Goal: Information Seeking & Learning: Check status

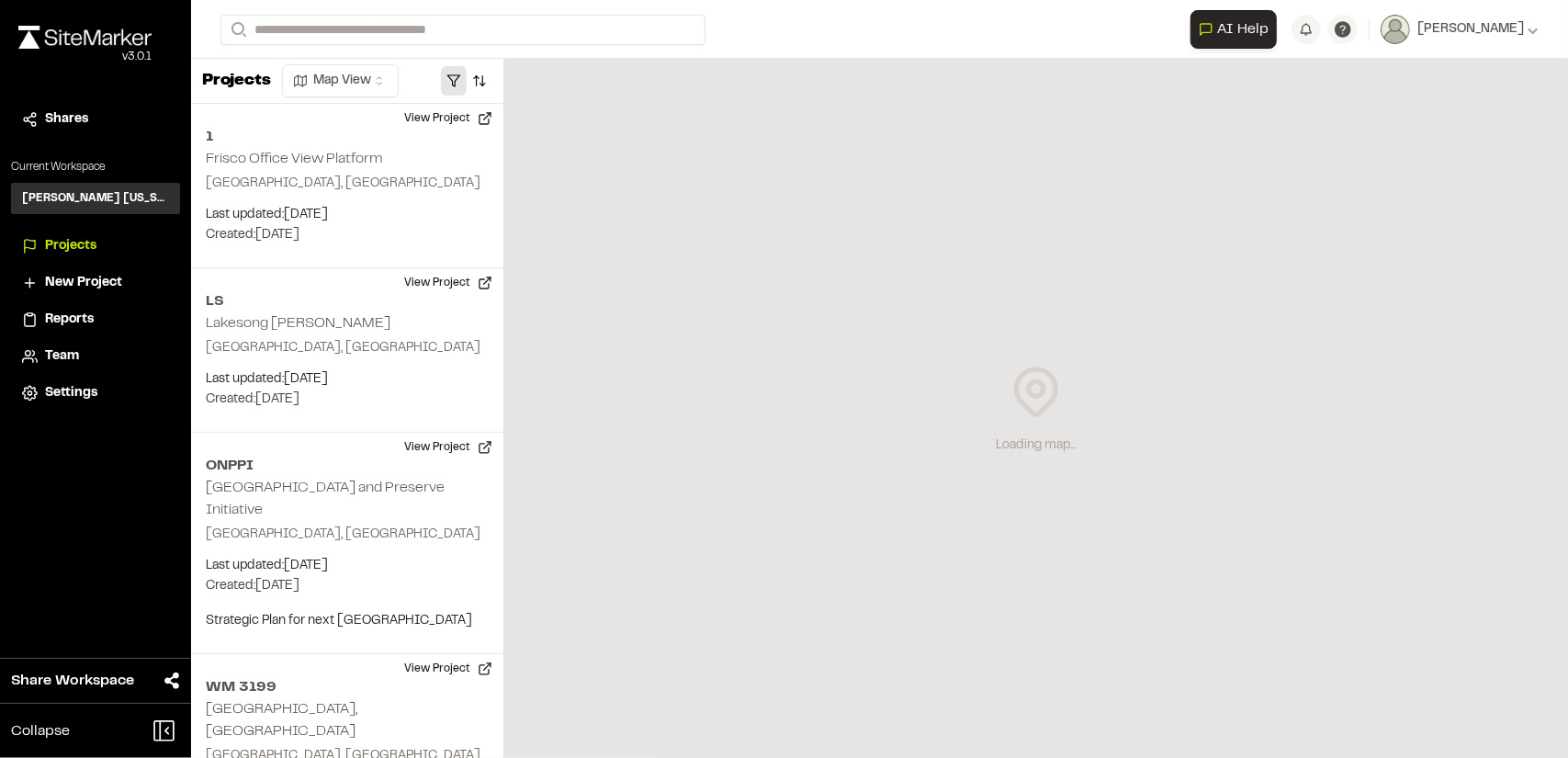
click at [453, 78] on button "button" at bounding box center [454, 81] width 26 height 30
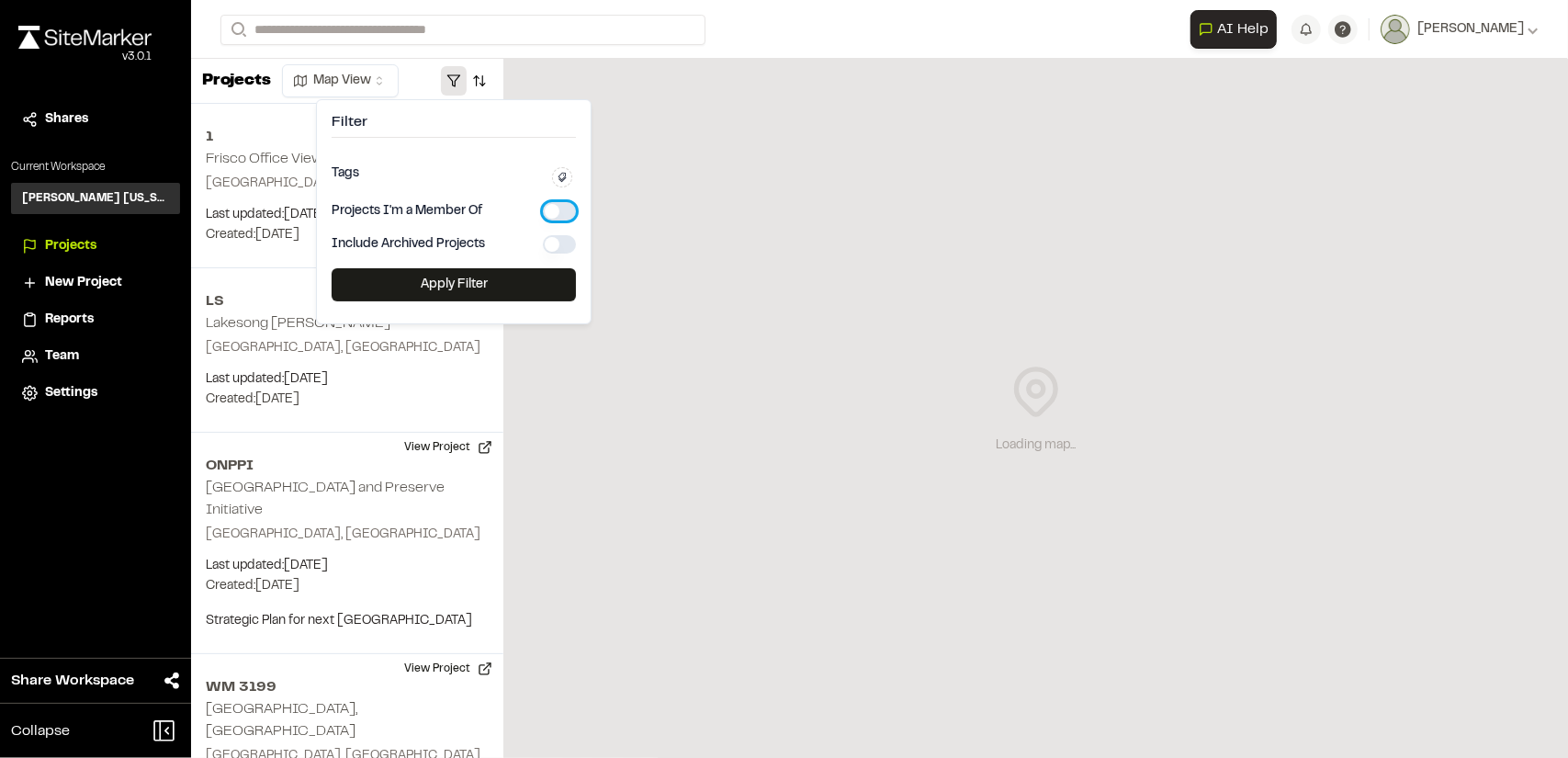
click at [552, 209] on button "button" at bounding box center [559, 211] width 33 height 19
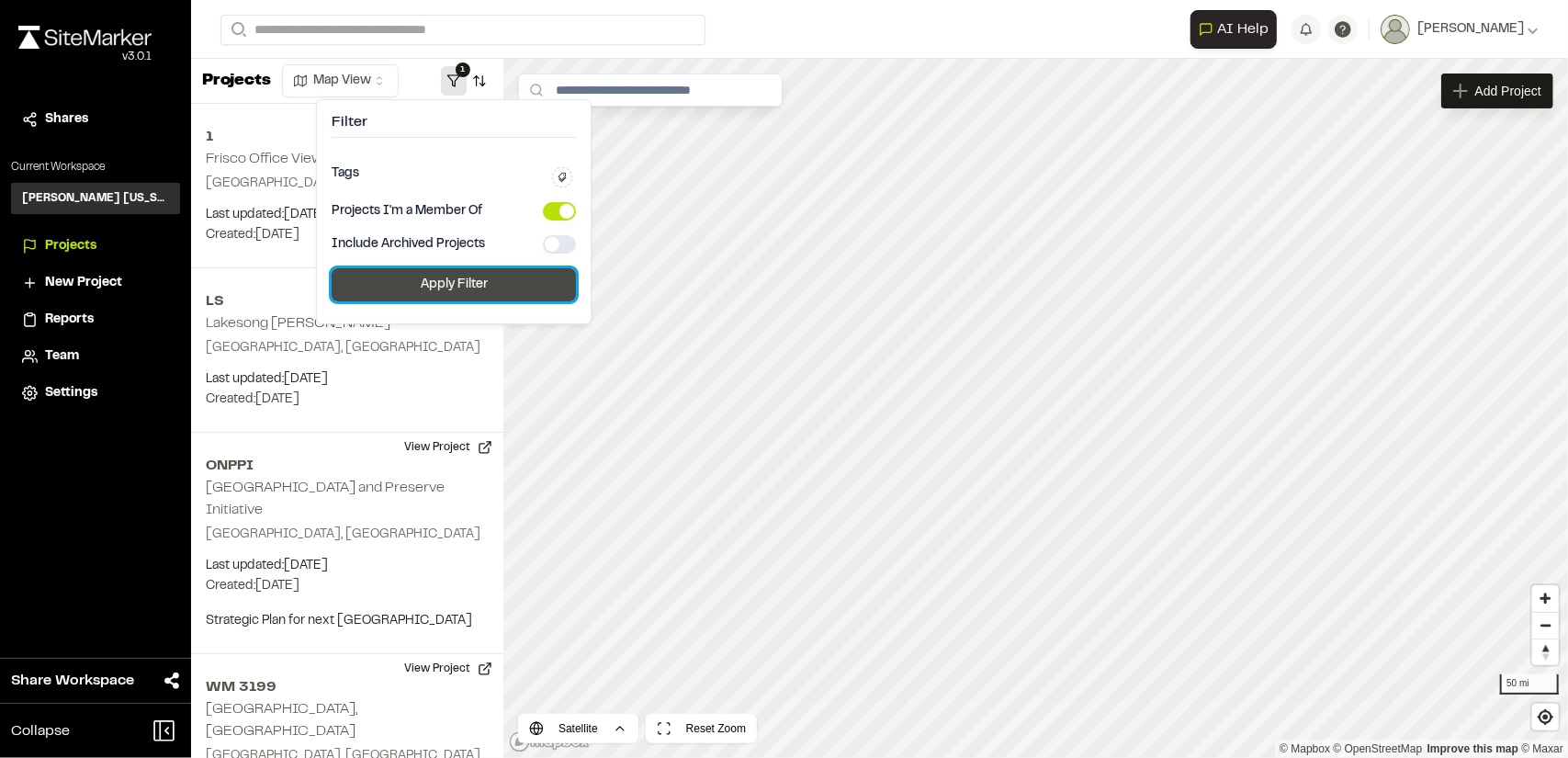
click at [525, 281] on button "Apply Filter" at bounding box center [454, 284] width 244 height 33
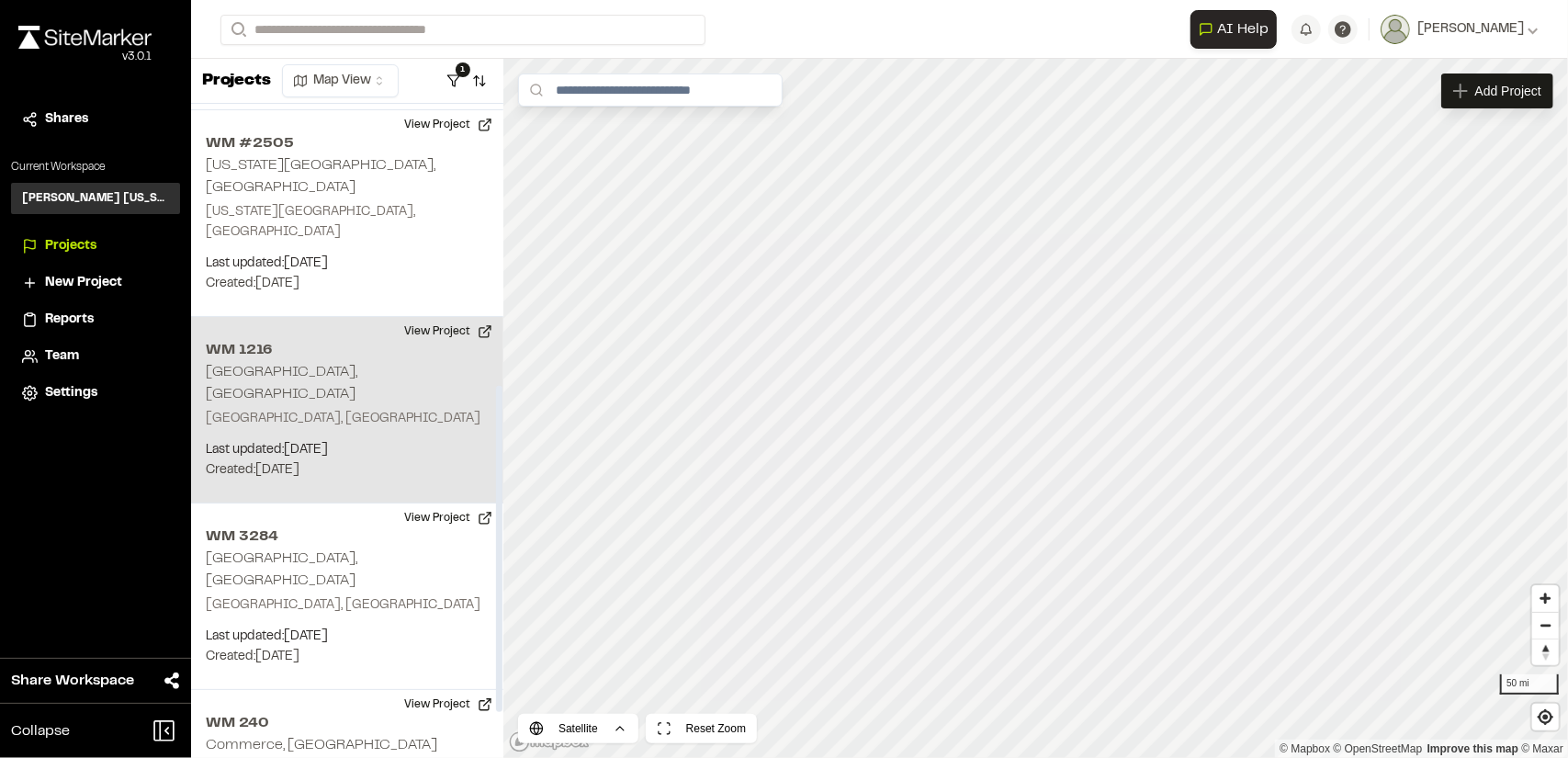
scroll to position [643, 0]
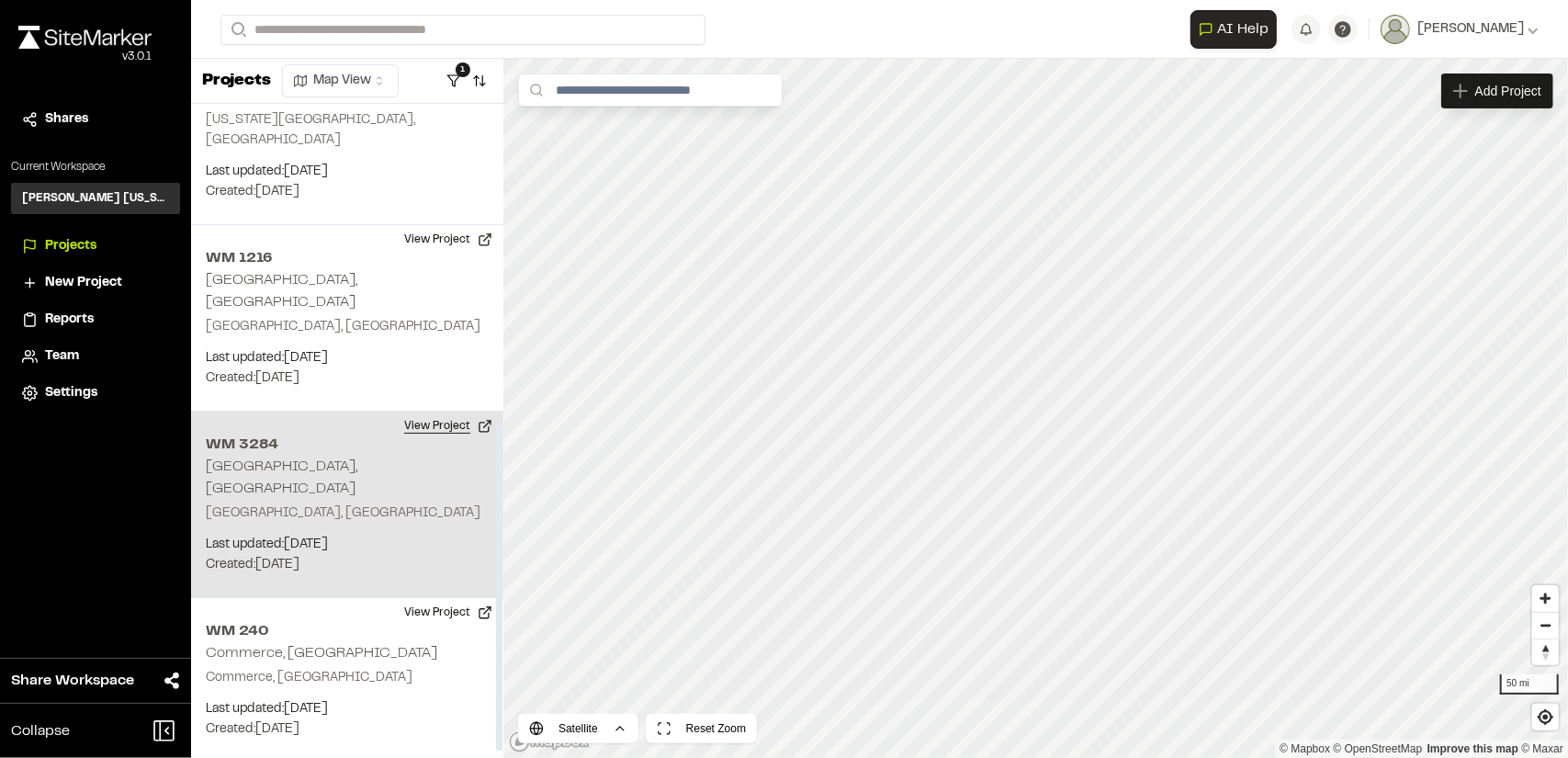
click at [436, 411] on button "View Project" at bounding box center [448, 426] width 110 height 30
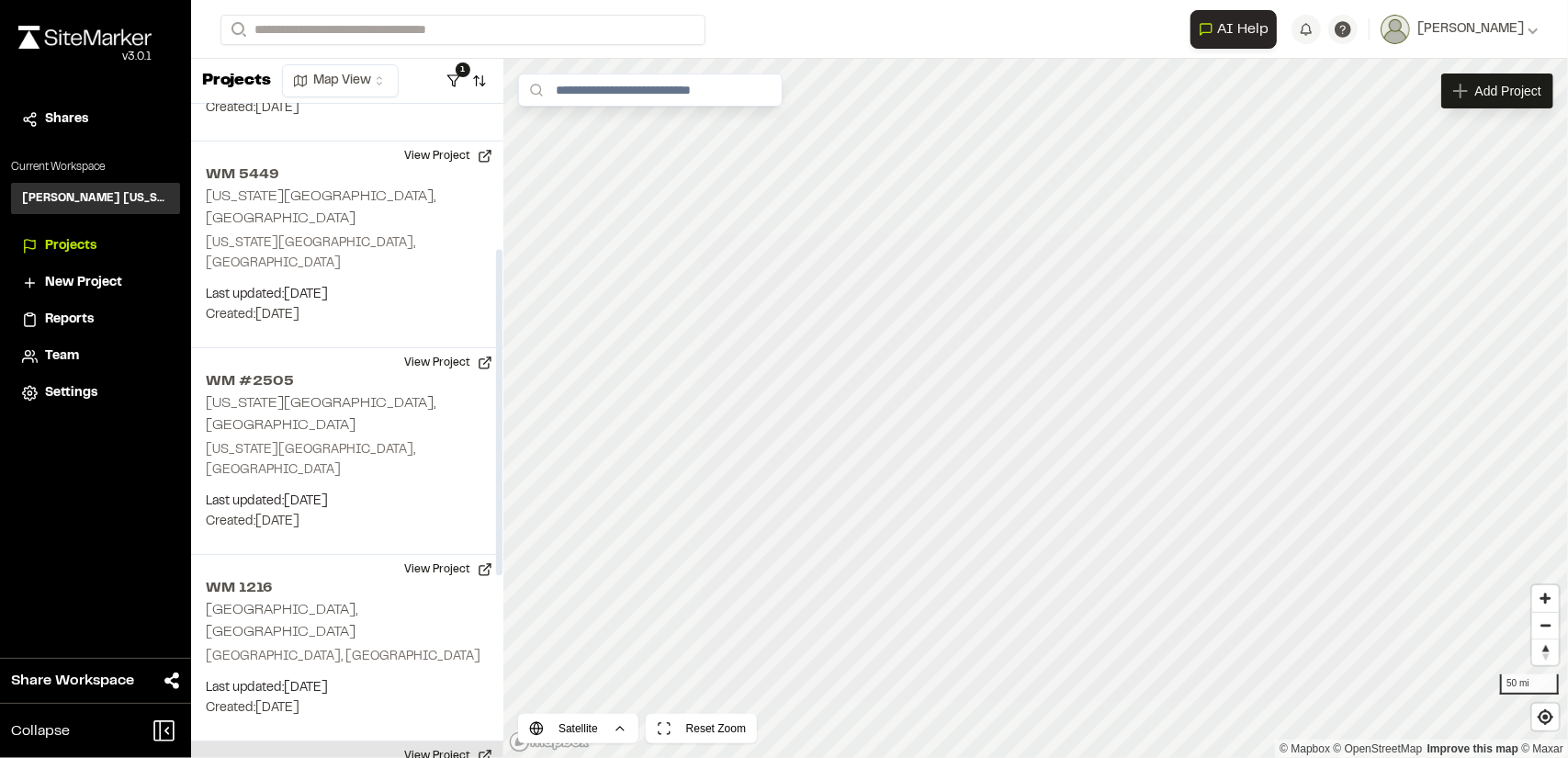
scroll to position [290, 0]
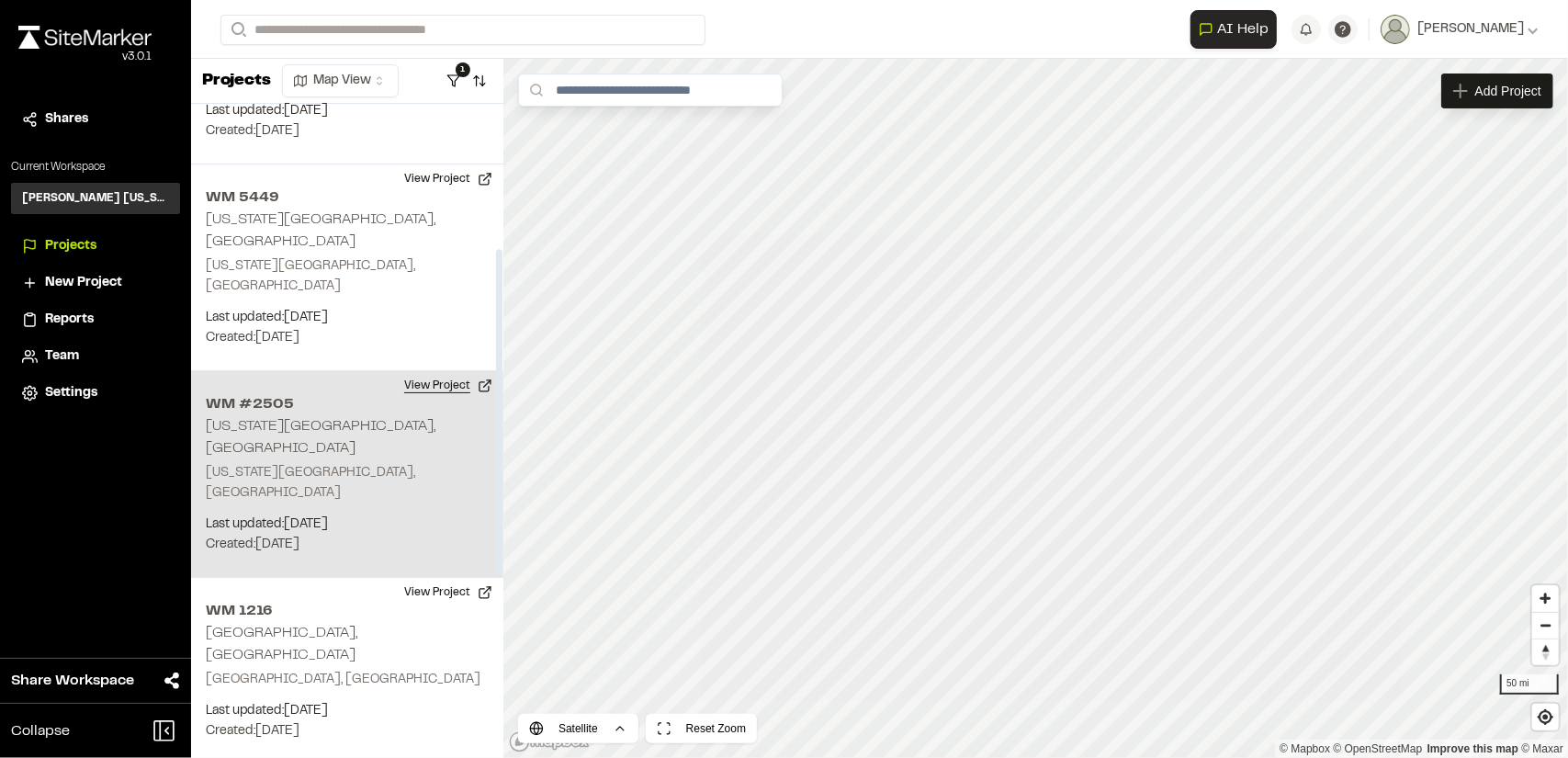
click at [430, 371] on button "View Project" at bounding box center [448, 386] width 110 height 30
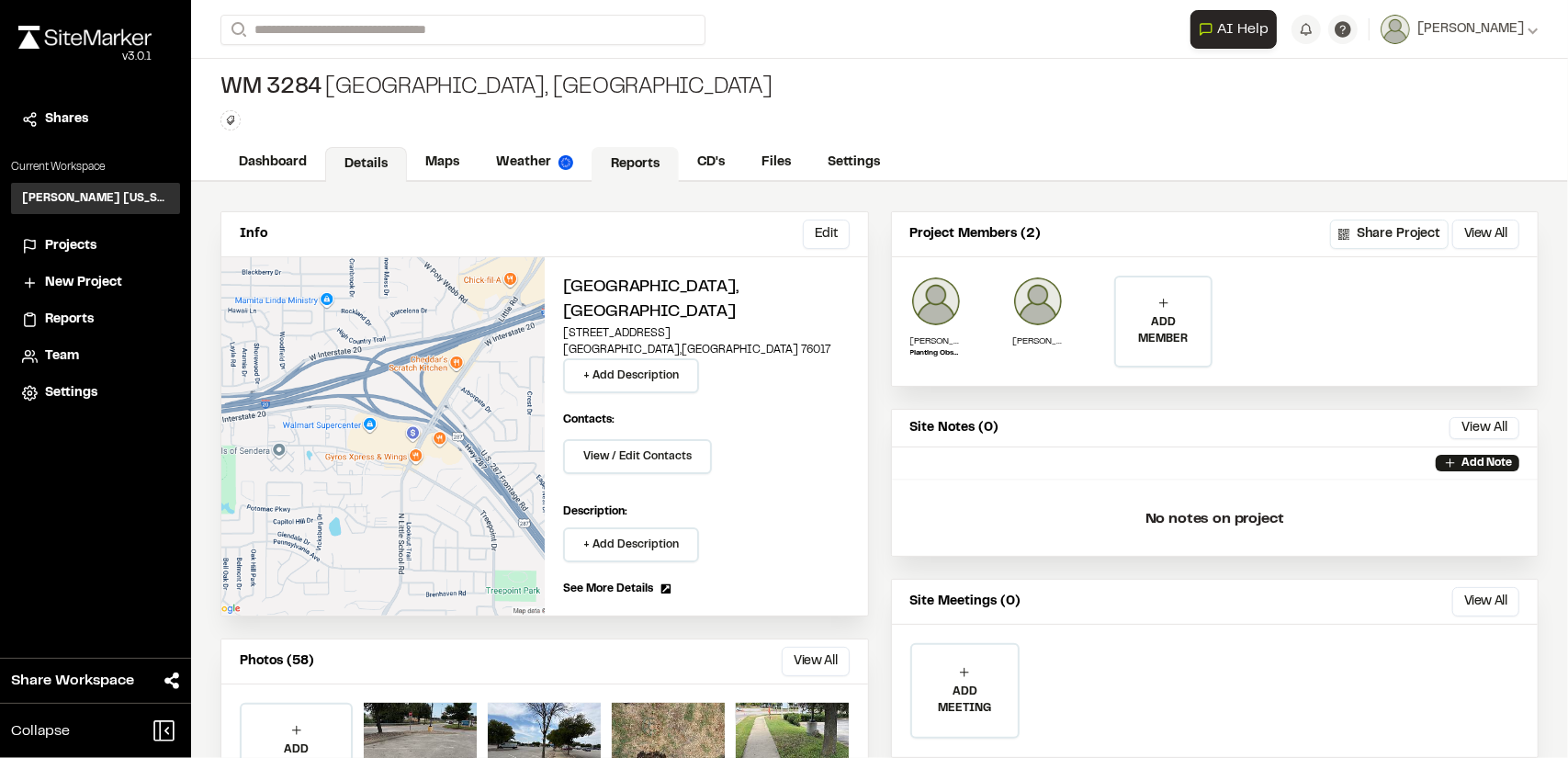
click at [638, 163] on link "Reports" at bounding box center [635, 163] width 88 height 34
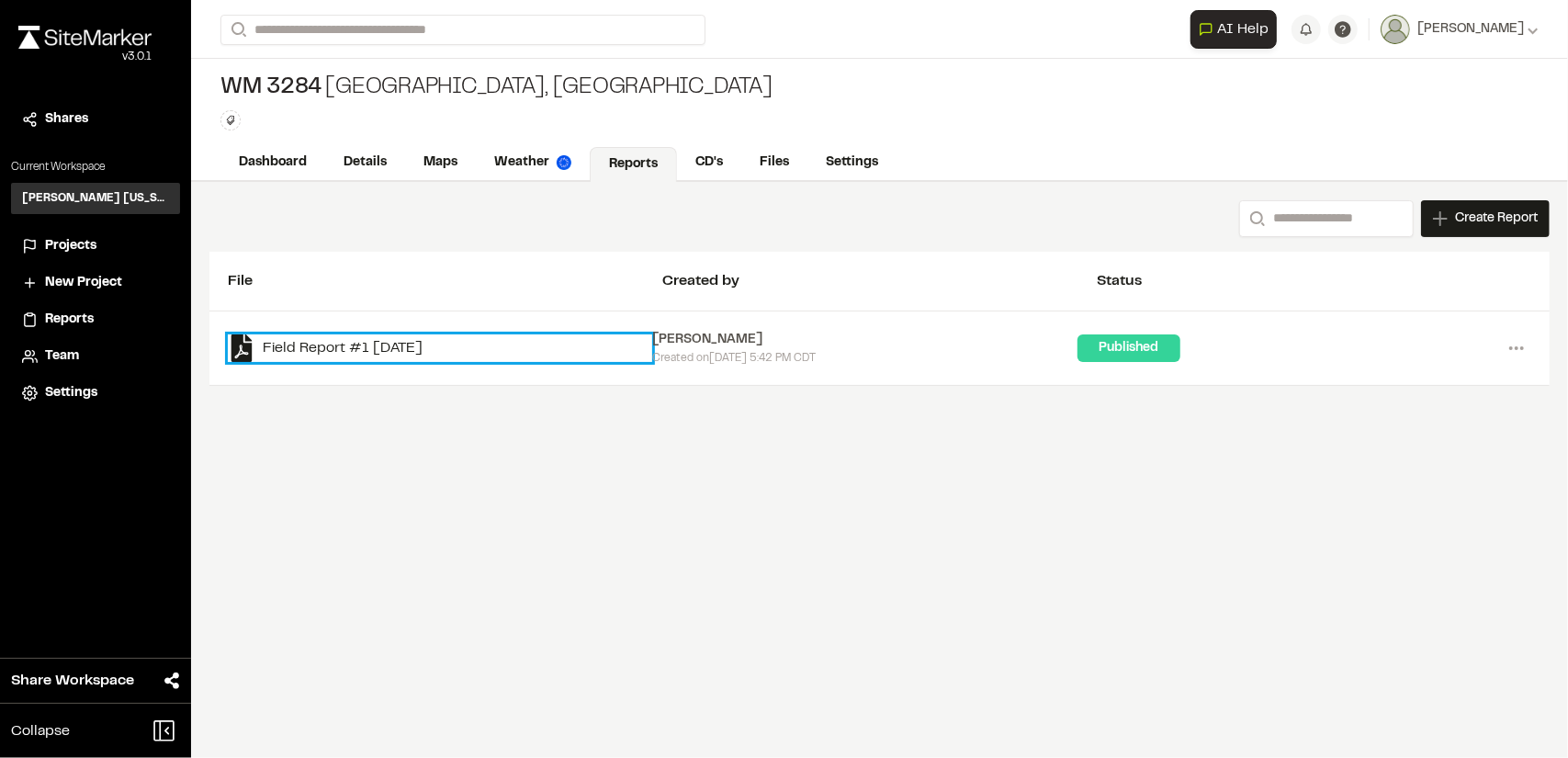
click at [388, 335] on link "Field Report #1 [DATE]" at bounding box center [439, 348] width 425 height 28
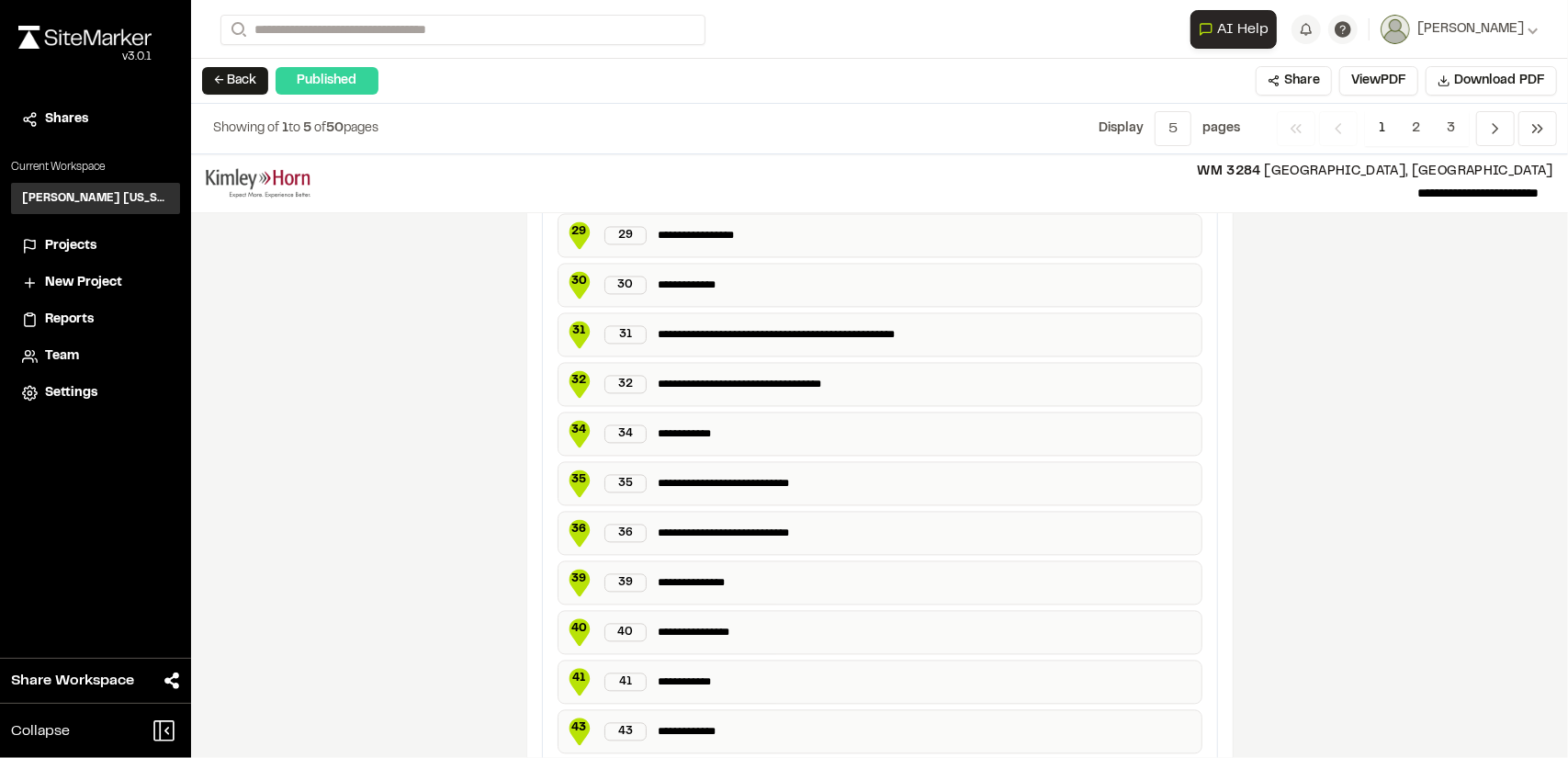
scroll to position [2660, 0]
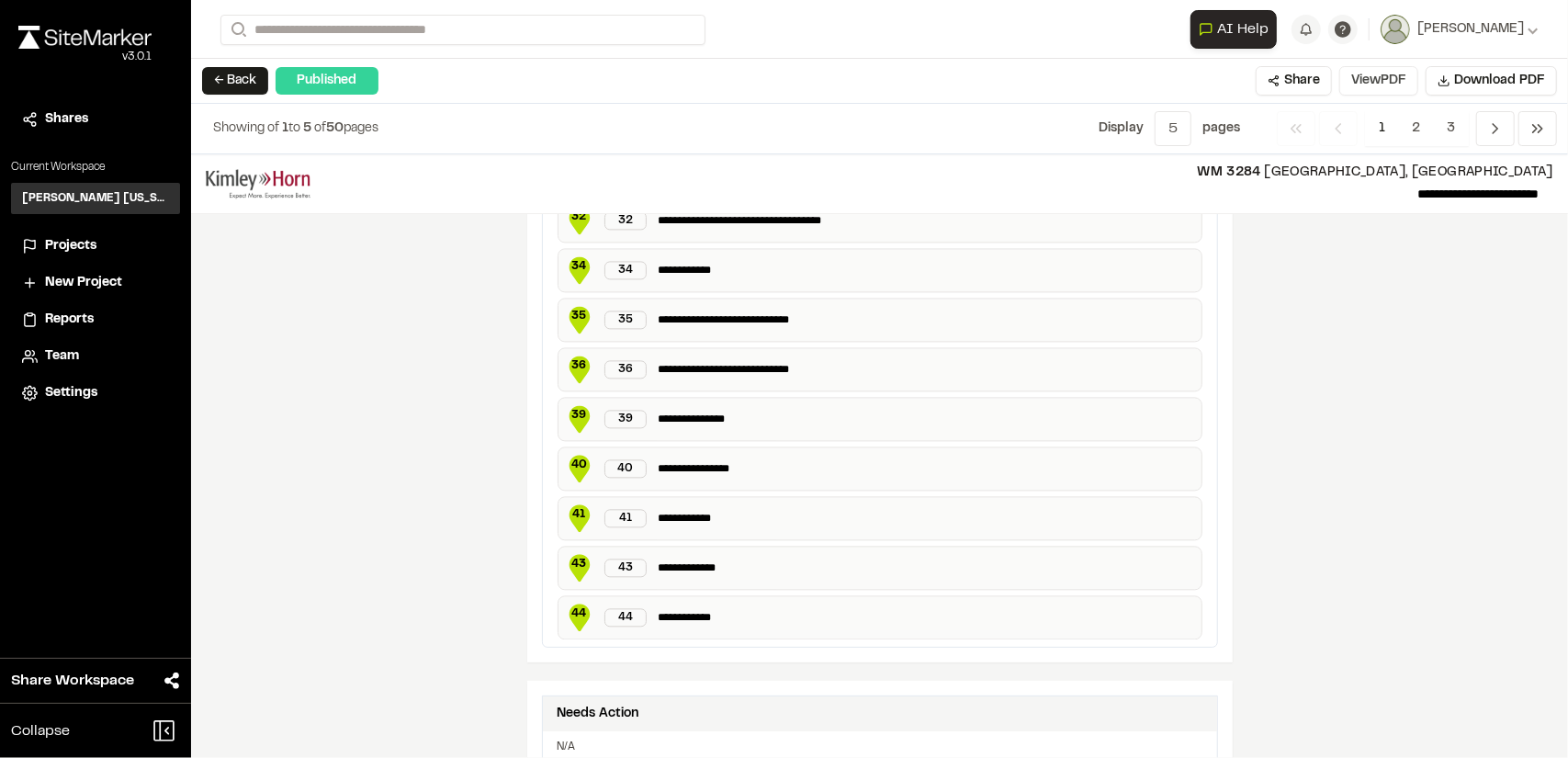
click at [1374, 76] on button "View PDF" at bounding box center [1379, 81] width 79 height 30
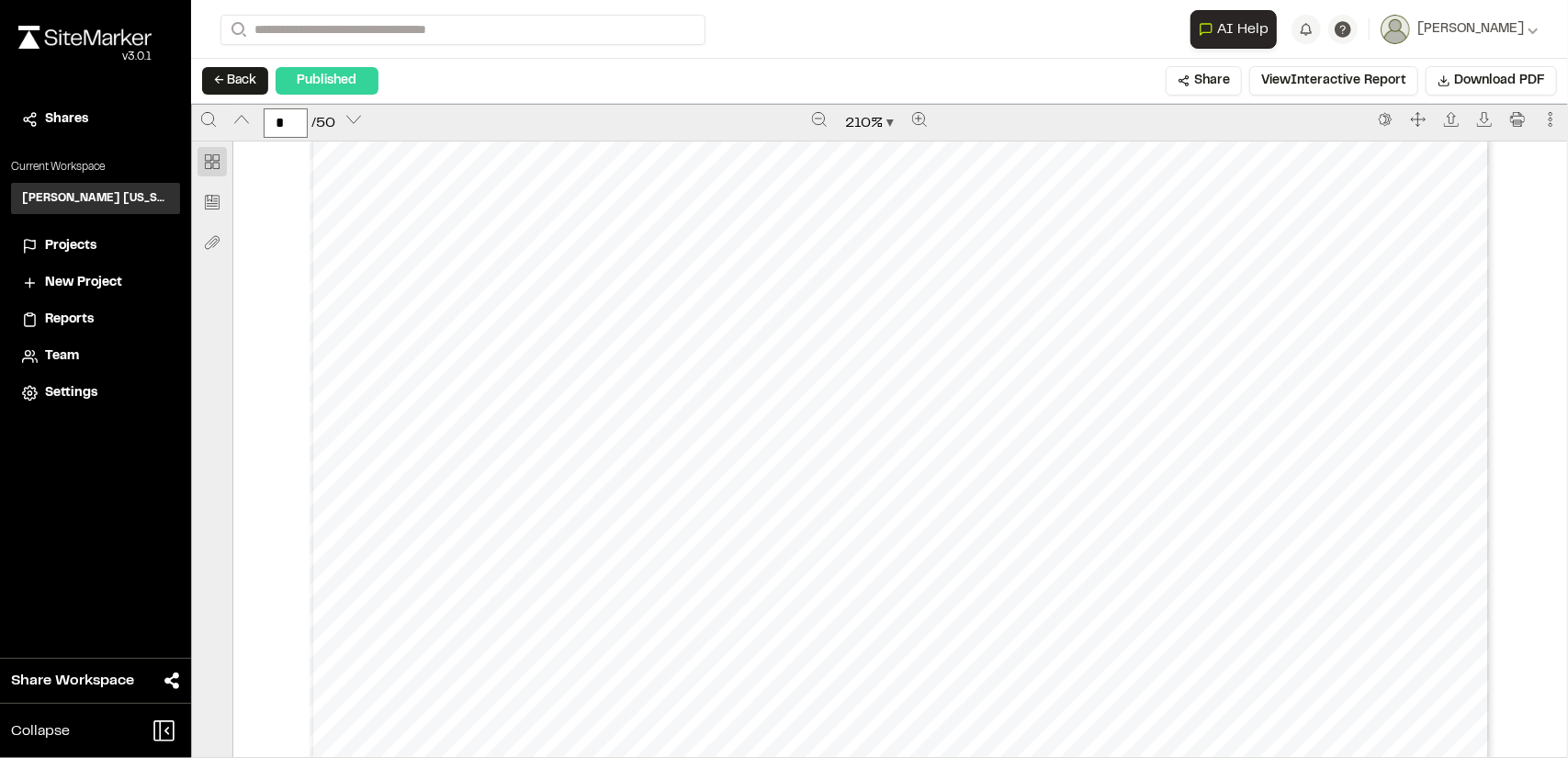
scroll to position [12857, 0]
drag, startPoint x: 1216, startPoint y: 504, endPoint x: 1218, endPoint y: 466, distance: 38.1
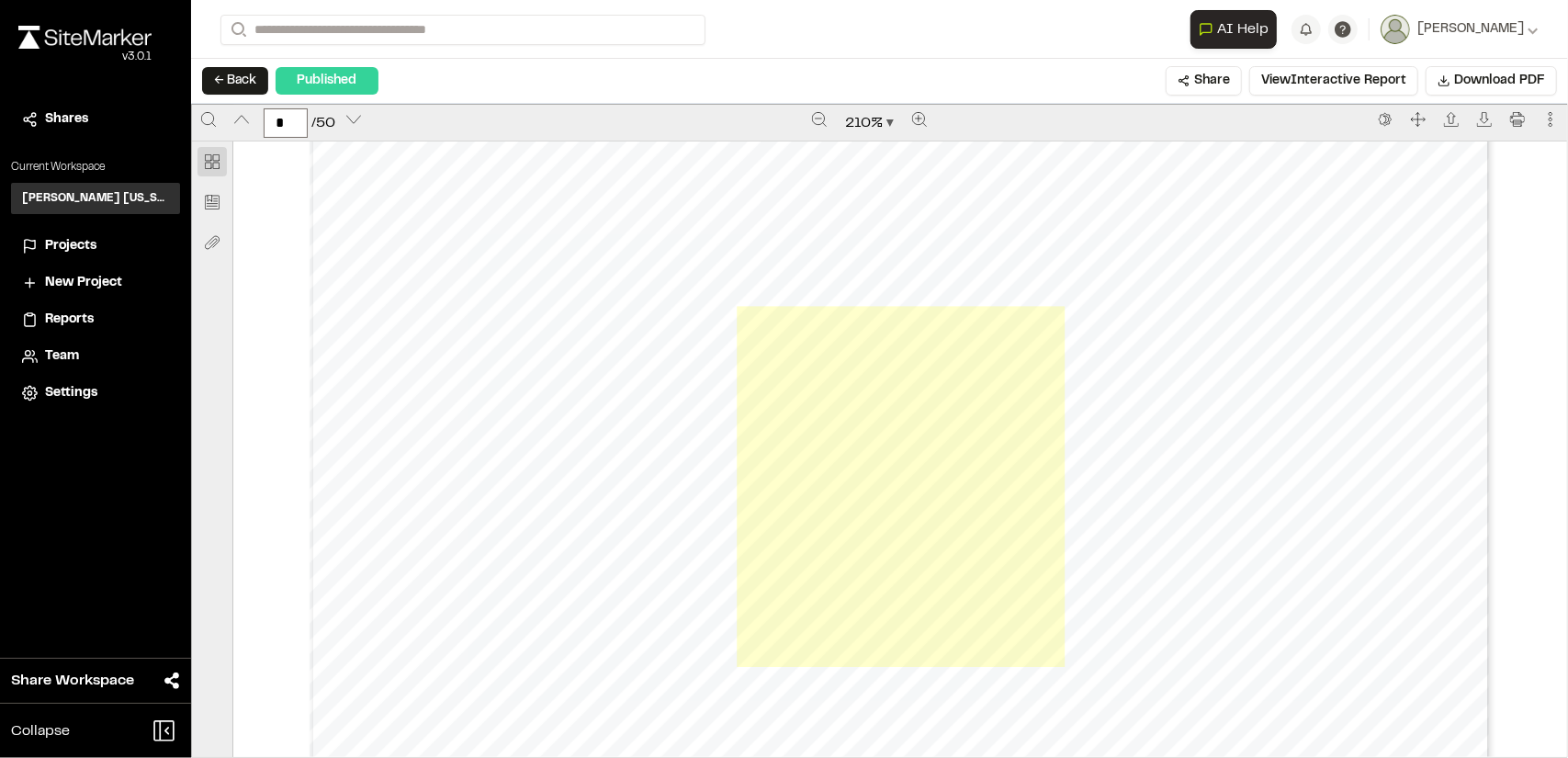
scroll to position [11296, 0]
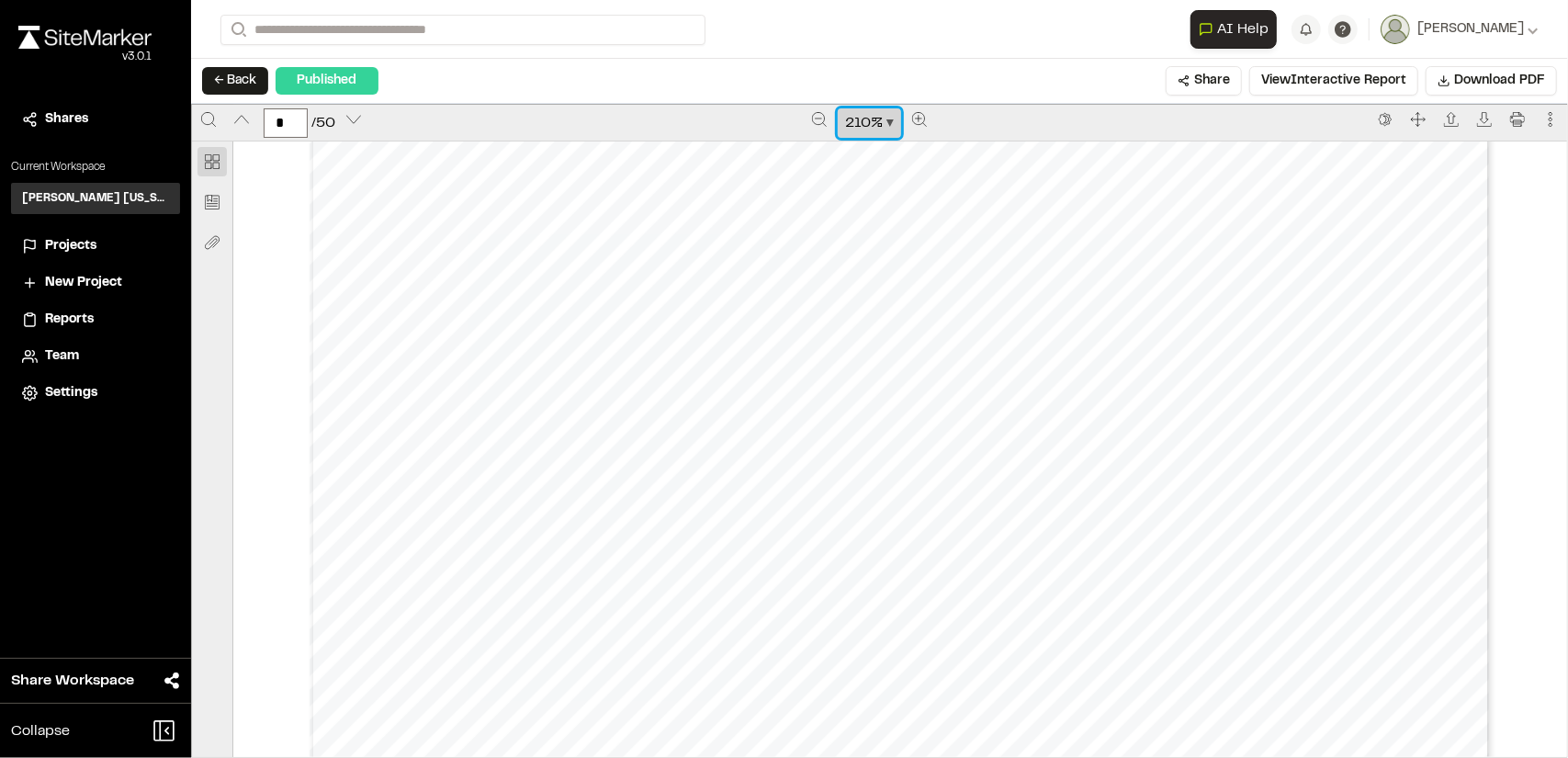
click at [889, 122] on button "210 %" at bounding box center [870, 123] width 63 height 30
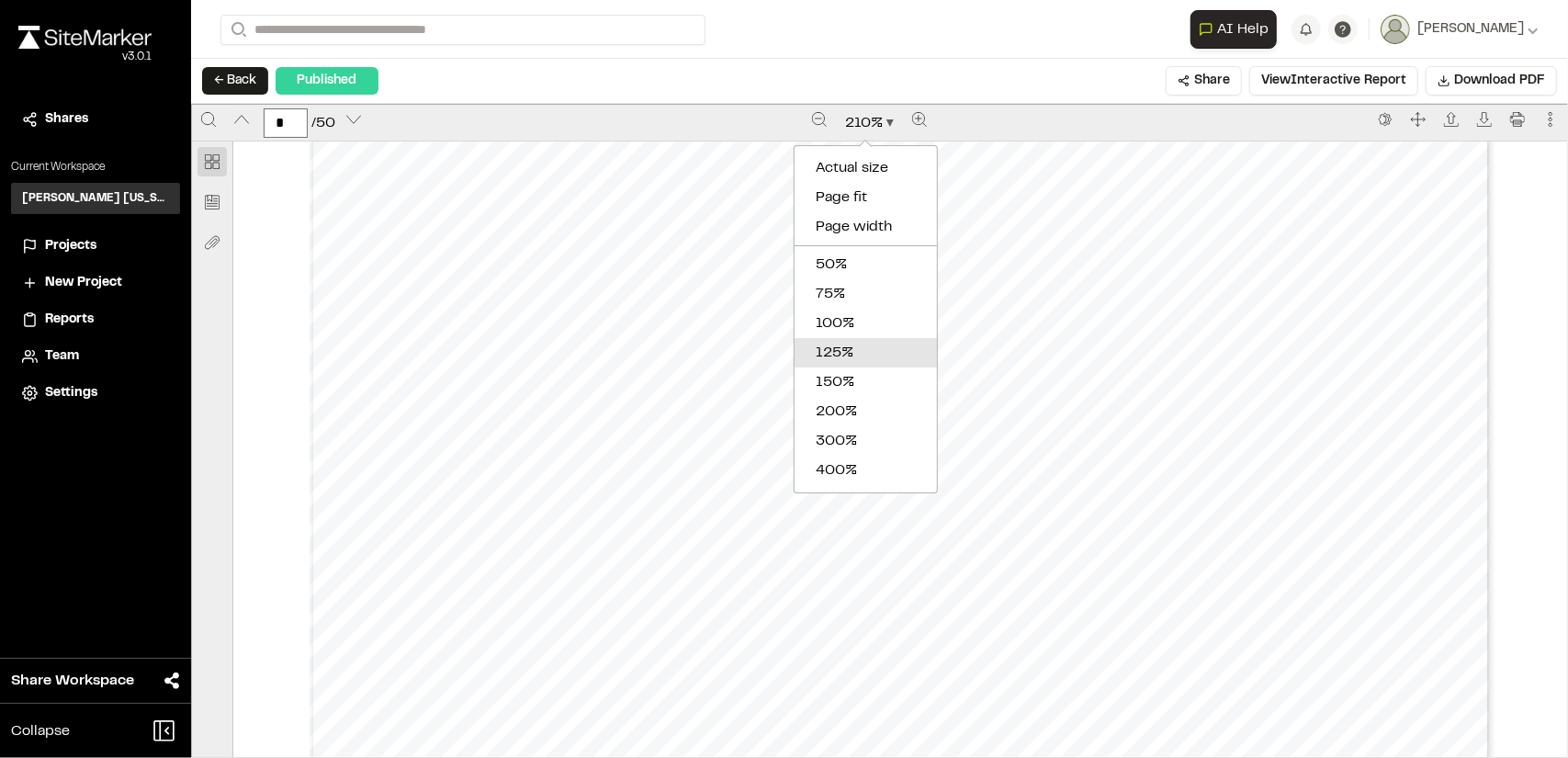
click at [824, 338] on button "125%" at bounding box center [866, 352] width 143 height 30
type input "**"
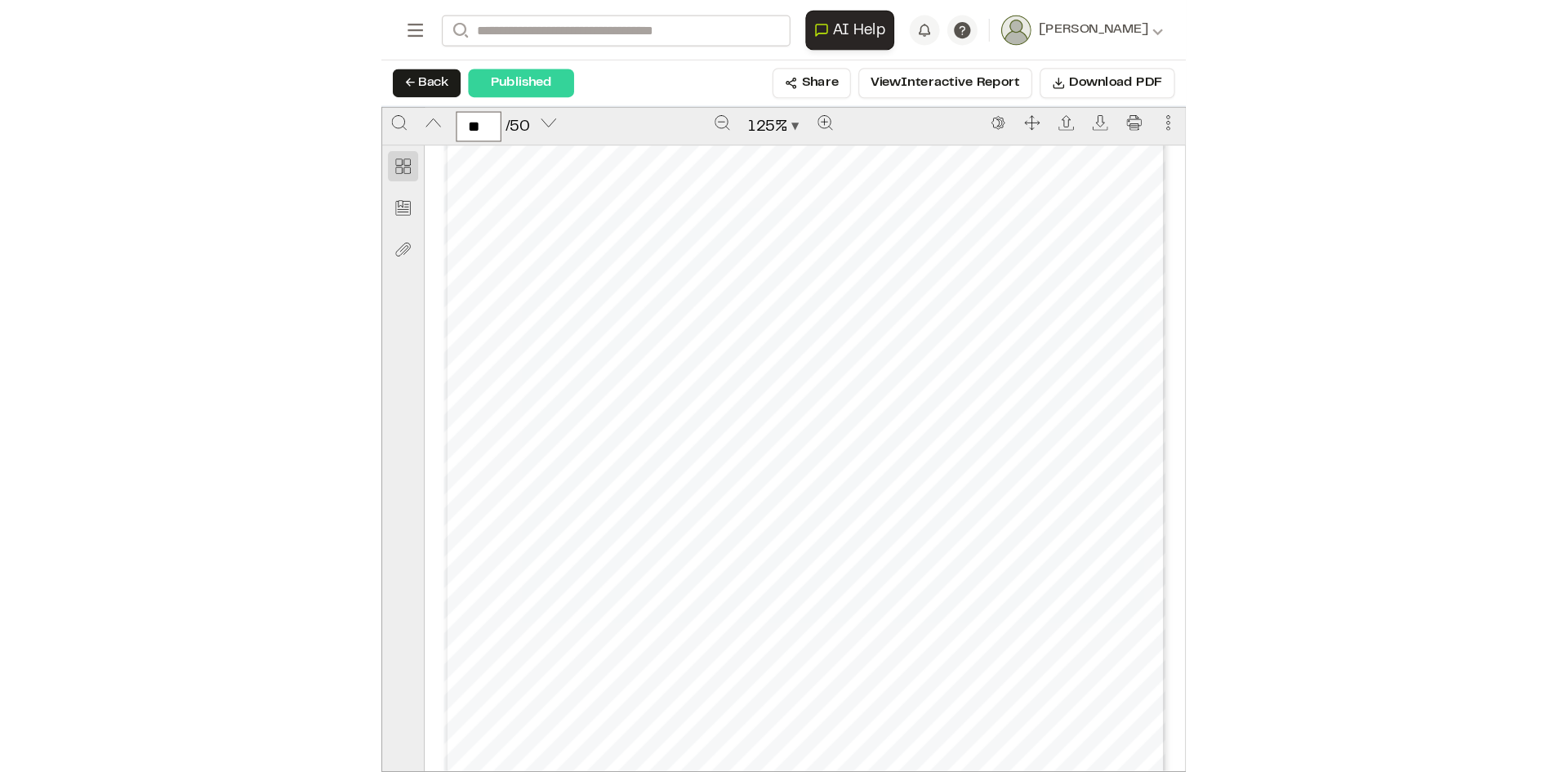
scroll to position [7366, 0]
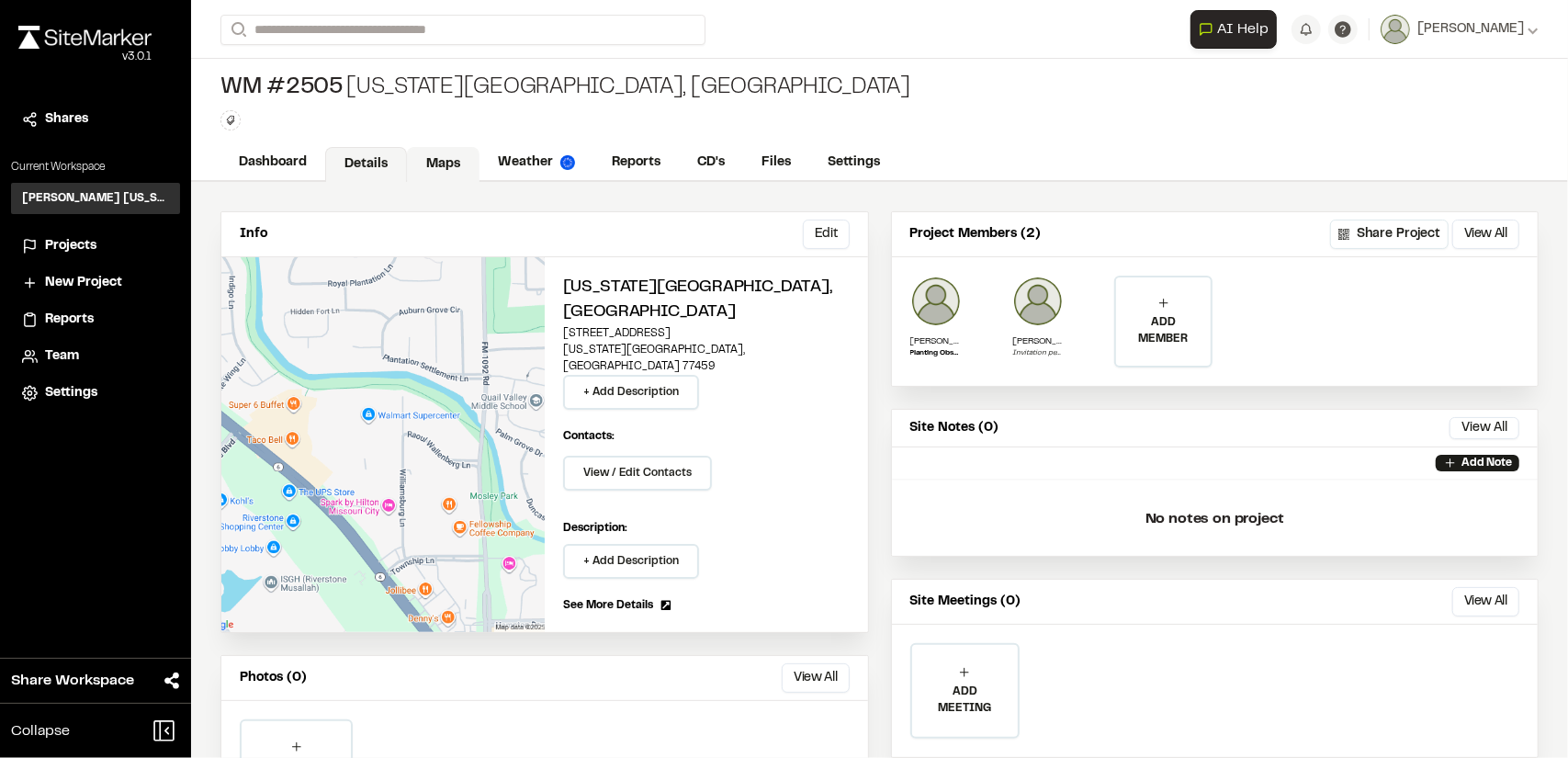
click at [421, 169] on link "Maps" at bounding box center [443, 163] width 73 height 34
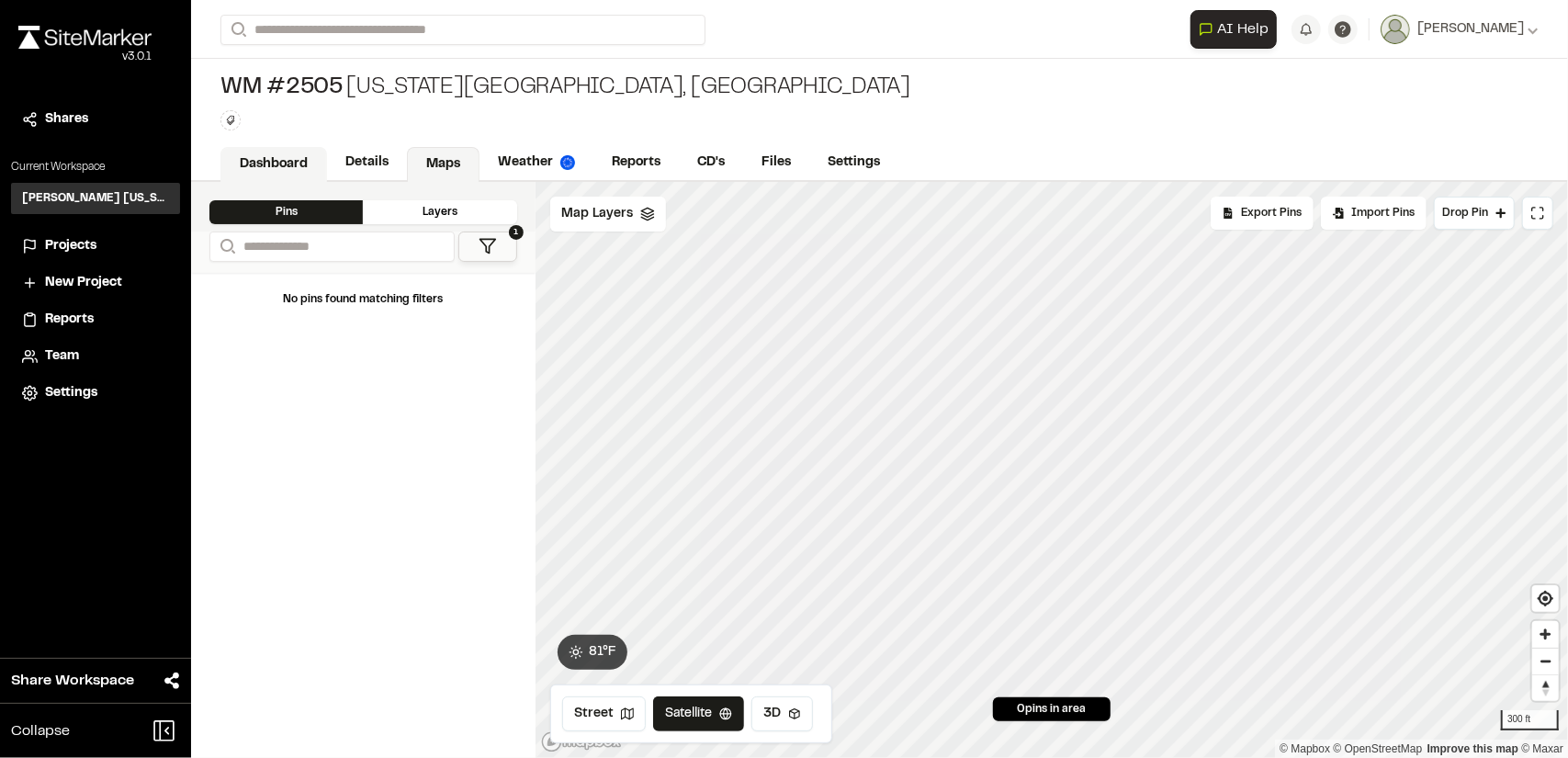
click at [265, 167] on link "Dashboard" at bounding box center [274, 163] width 106 height 34
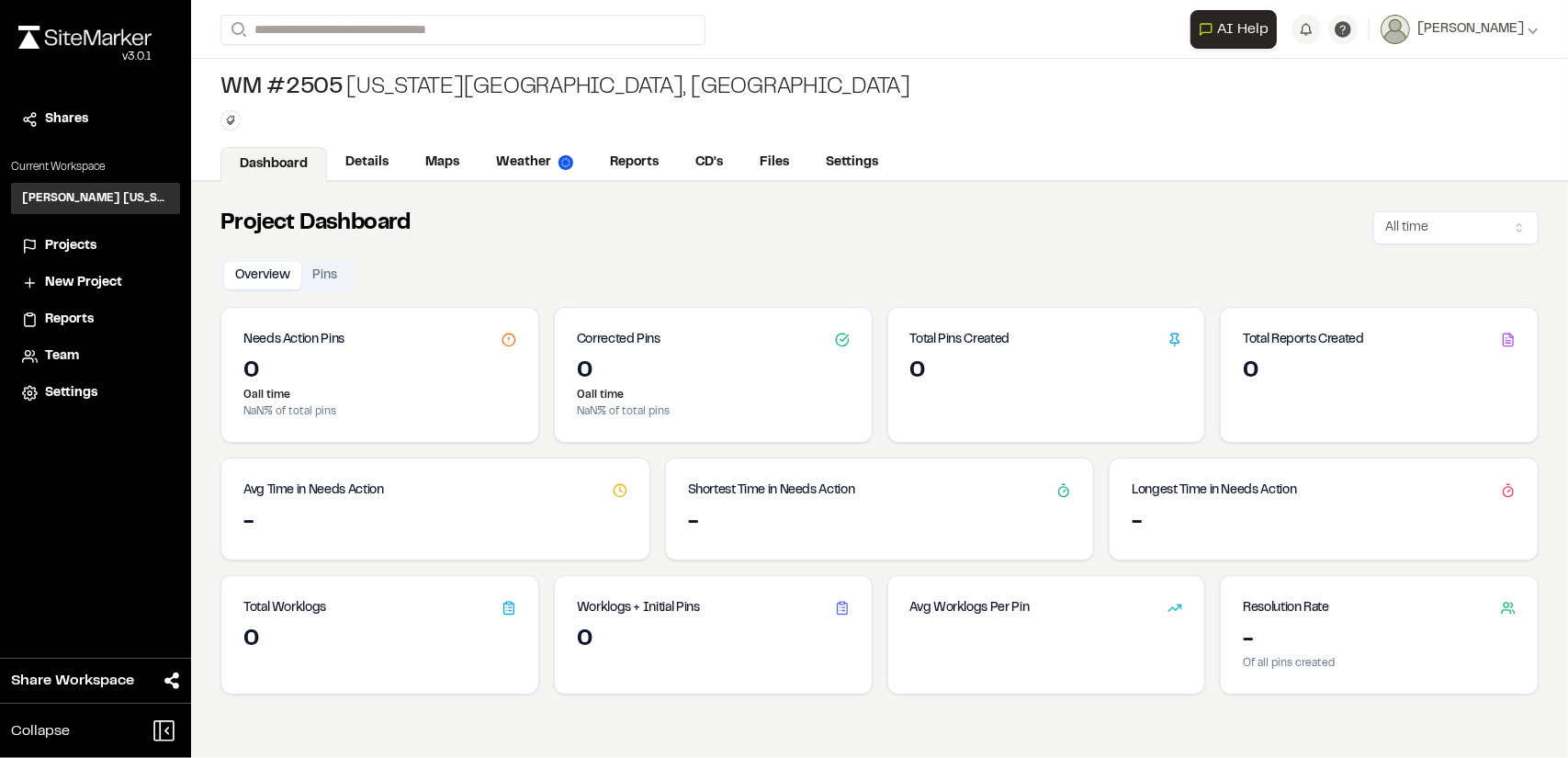
click at [62, 239] on span "Projects" at bounding box center [71, 246] width 51 height 21
